Goal: Task Accomplishment & Management: Use online tool/utility

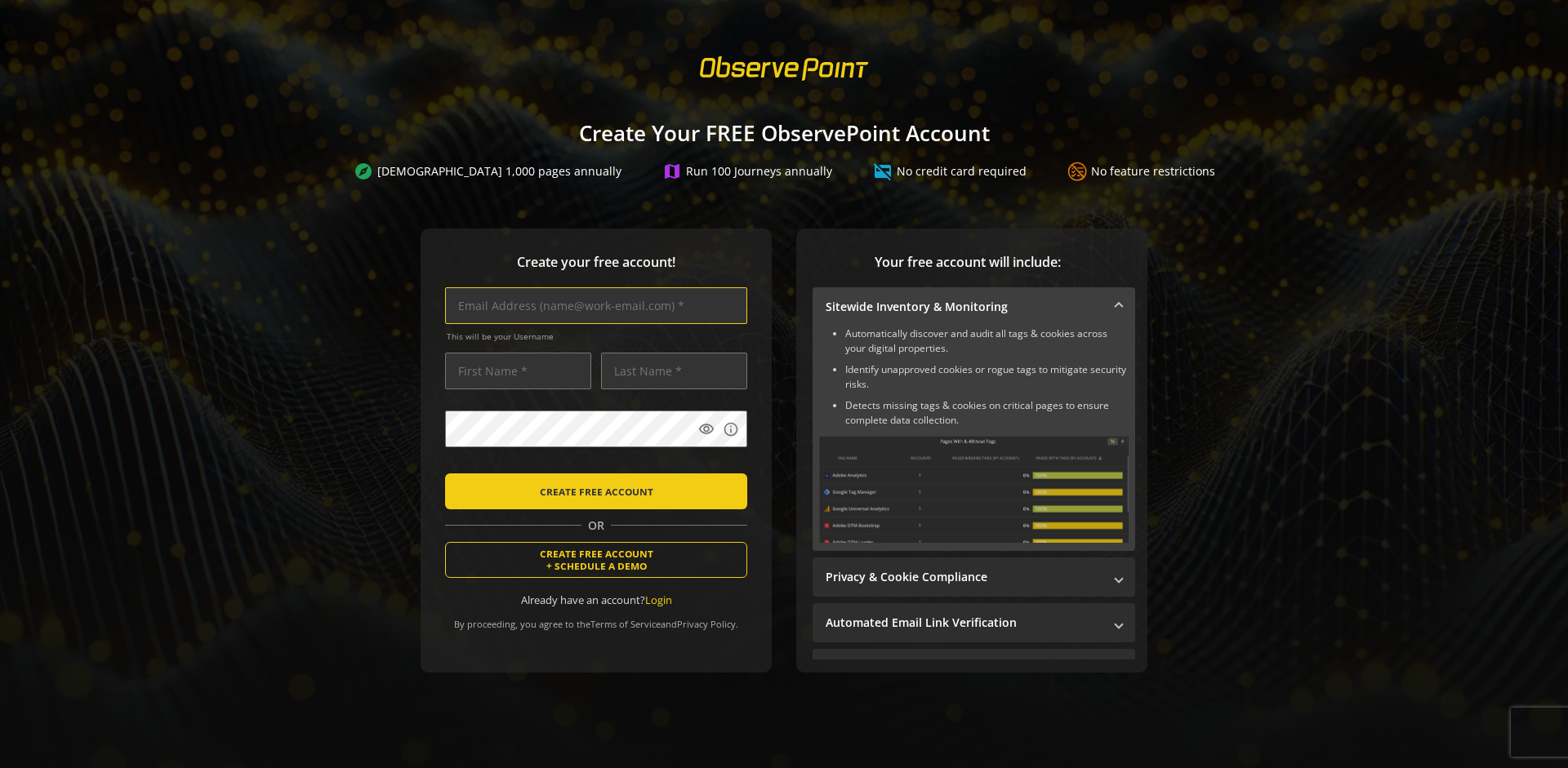
click at [592, 306] on input "text" at bounding box center [597, 305] width 302 height 37
type input "[EMAIL_ADDRESS][DOMAIN_NAME]"
click at [513, 371] on input "text" at bounding box center [518, 370] width 146 height 37
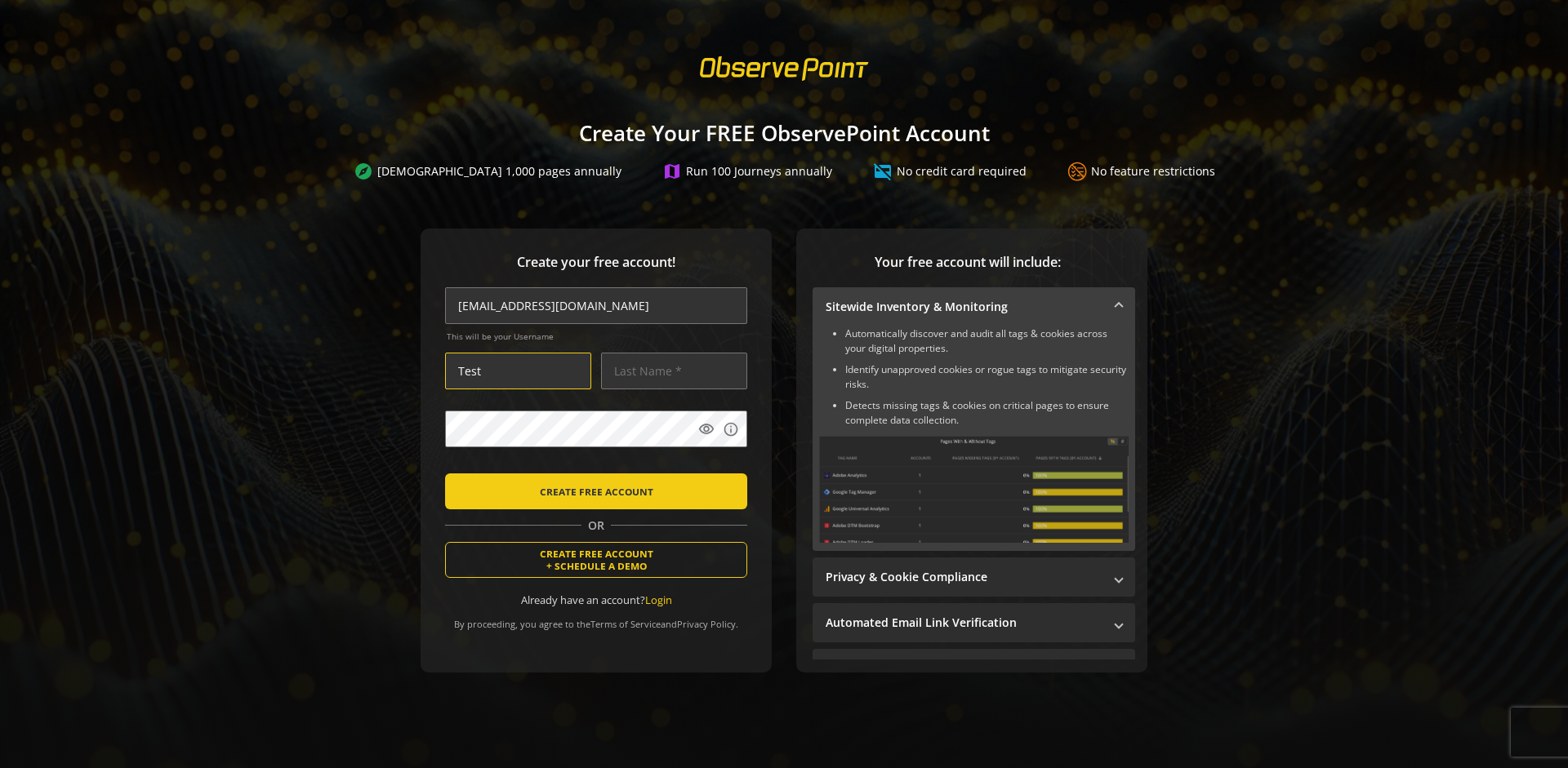
type input "Test"
click at [670, 371] on input "text" at bounding box center [674, 370] width 146 height 37
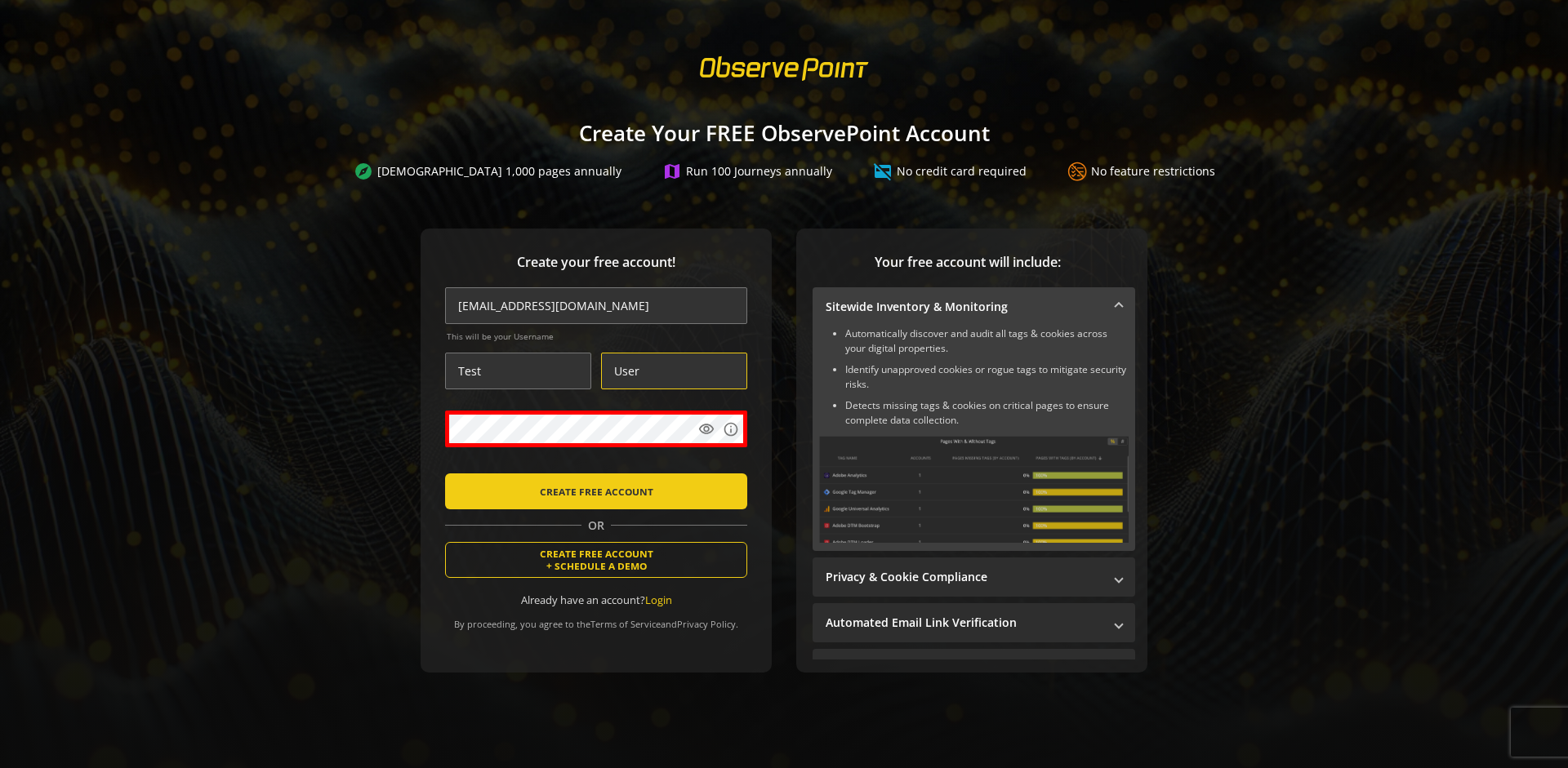
type input "User"
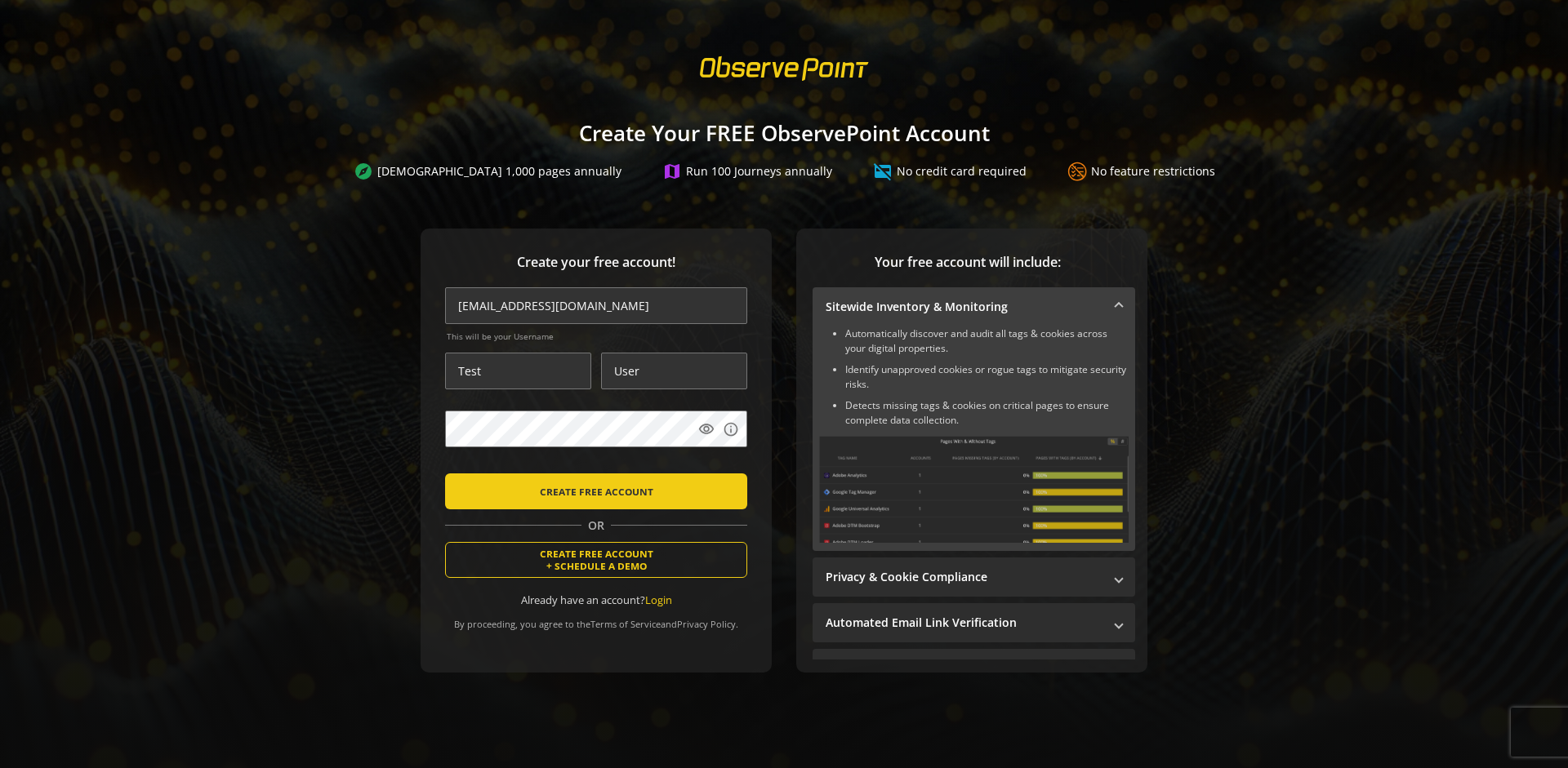
click at [802, 465] on body "Loading... Create Your FREE ObservePoint Account explore Scan 1,000 pages annua…" at bounding box center [784, 384] width 1568 height 768
click at [592, 491] on span "CREATE FREE ACCOUNT" at bounding box center [597, 491] width 114 height 30
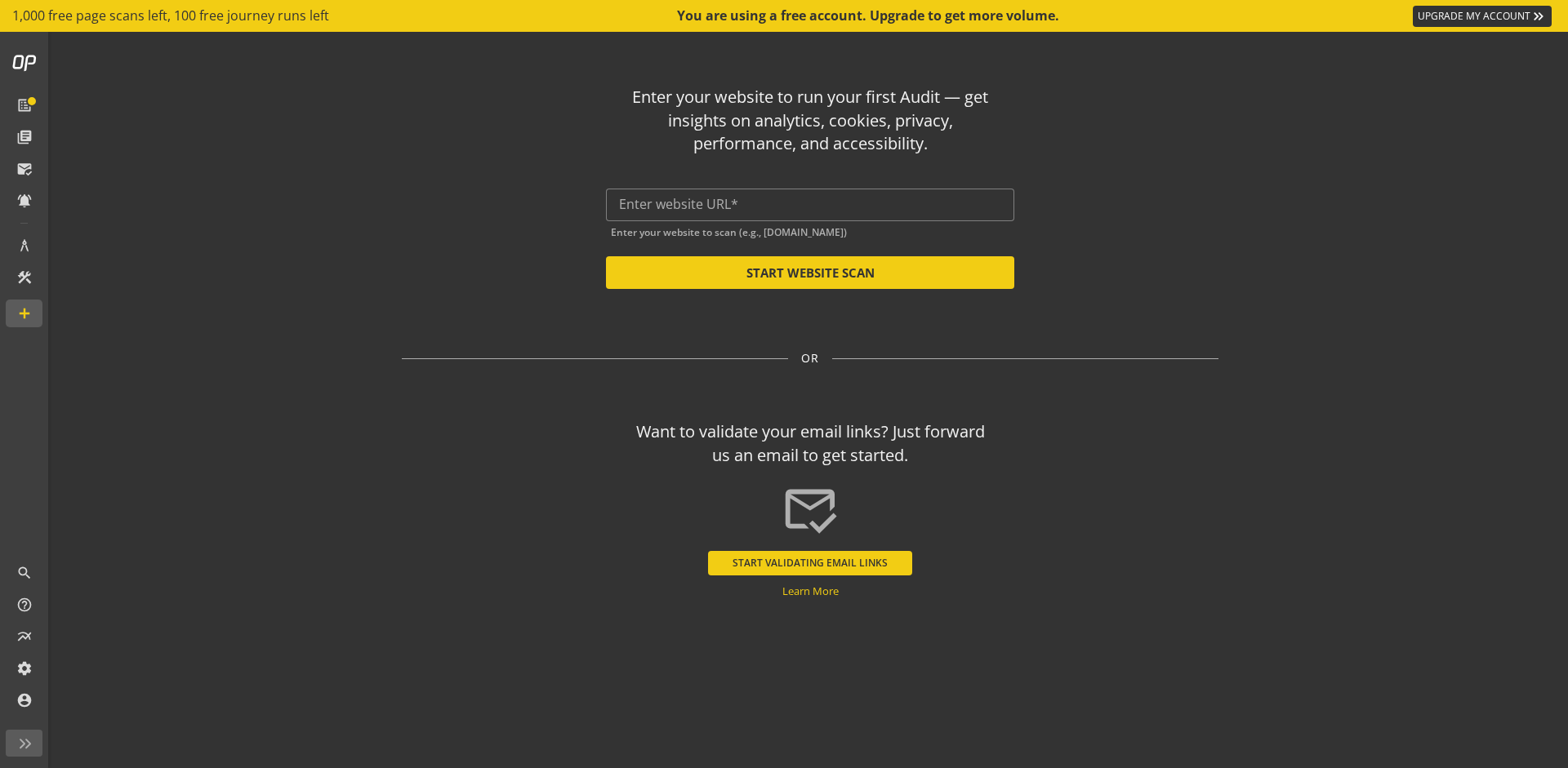
click at [810, 204] on input "text" at bounding box center [809, 204] width 382 height 15
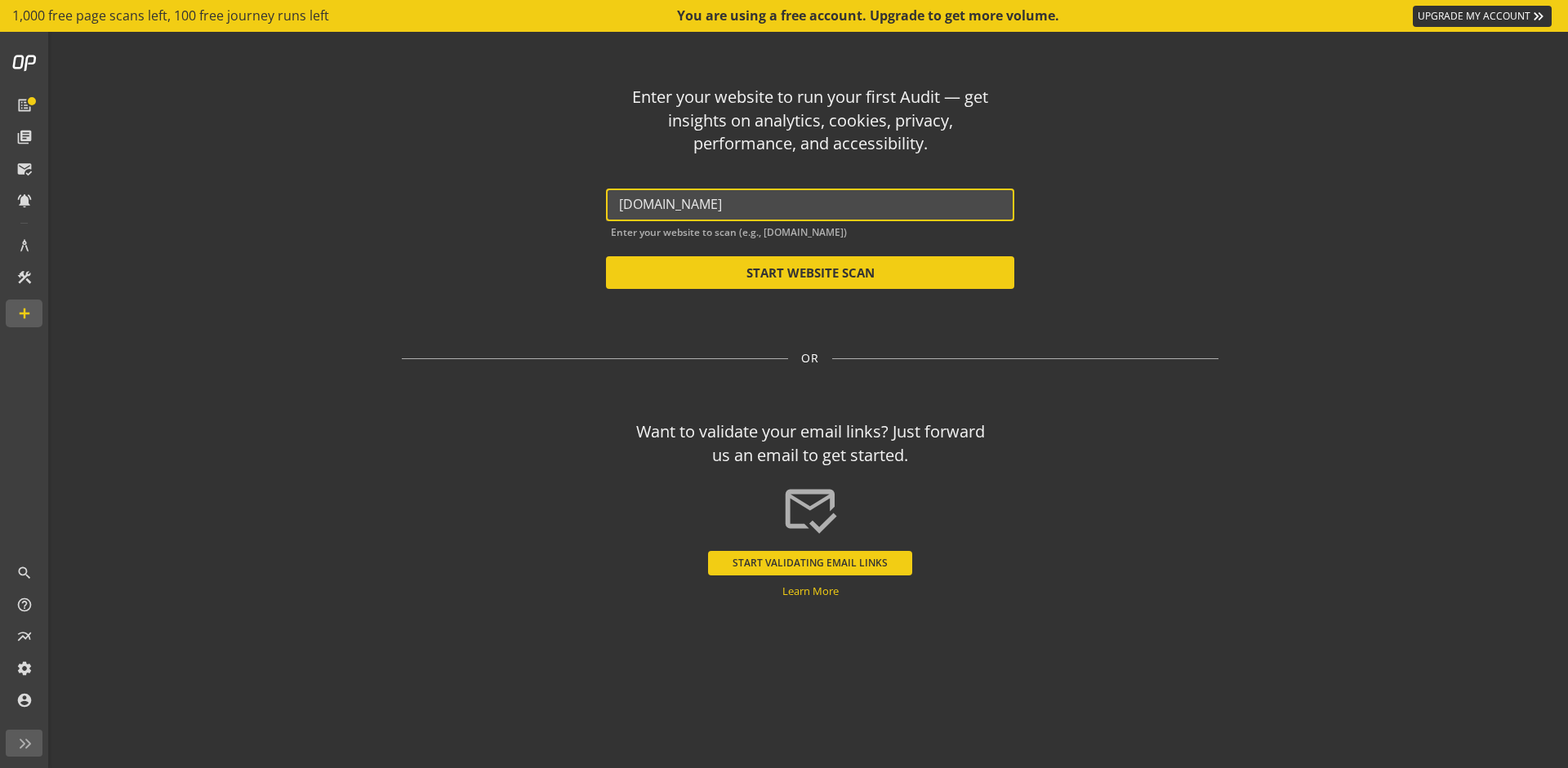
click at [810, 273] on button "START WEBSITE SCAN" at bounding box center [810, 273] width 409 height 33
type input "[URL][DOMAIN_NAME]"
